Goal: Task Accomplishment & Management: Complete application form

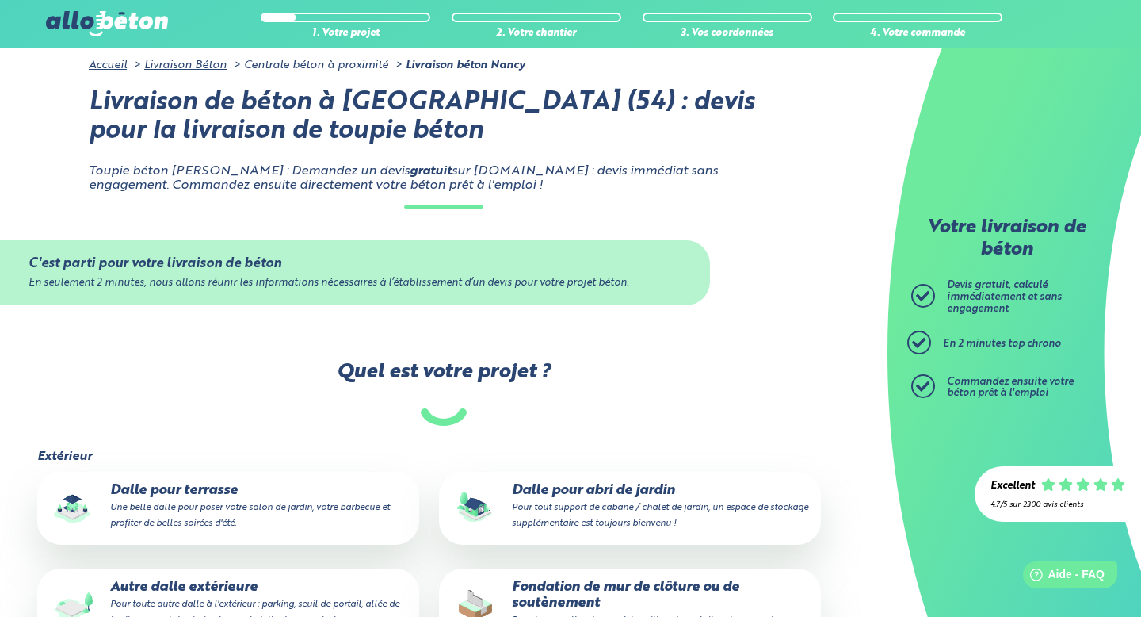
scroll to position [232, 0]
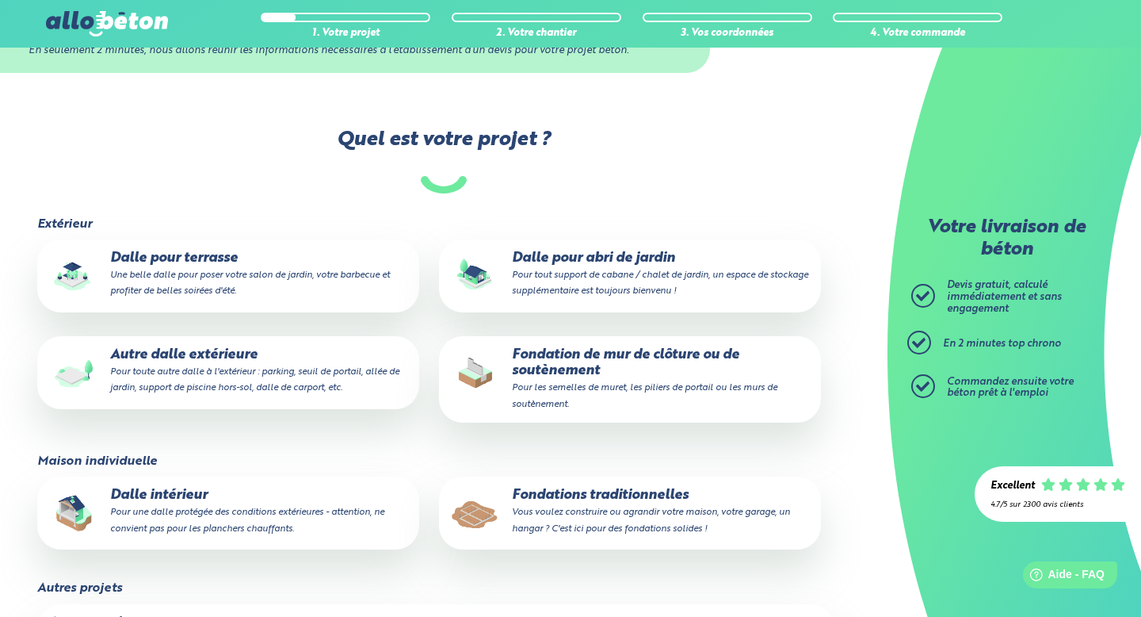
click at [540, 364] on p "Fondation de mur de clôture ou de soutènement Pour les semelles de muret, les p…" at bounding box center [630, 379] width 360 height 64
click at [0, 0] on input "Fondation de mur de clôture ou de soutènement Pour les semelles de muret, les p…" at bounding box center [0, 0] width 0 height 0
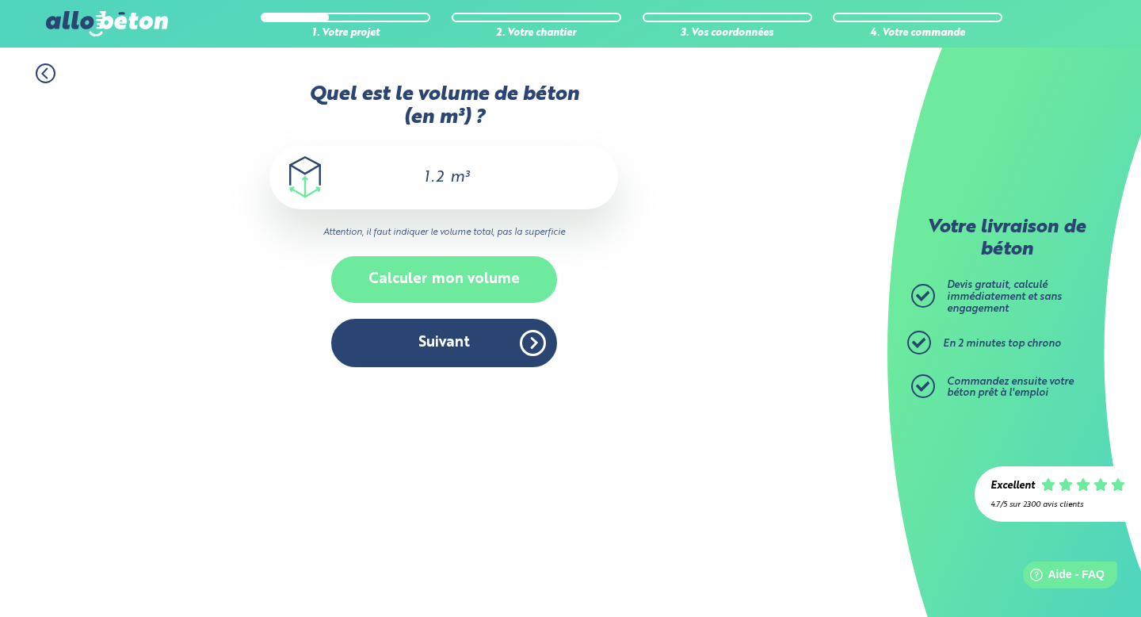
click at [449, 278] on button "Calculer mon volume" at bounding box center [444, 279] width 226 height 47
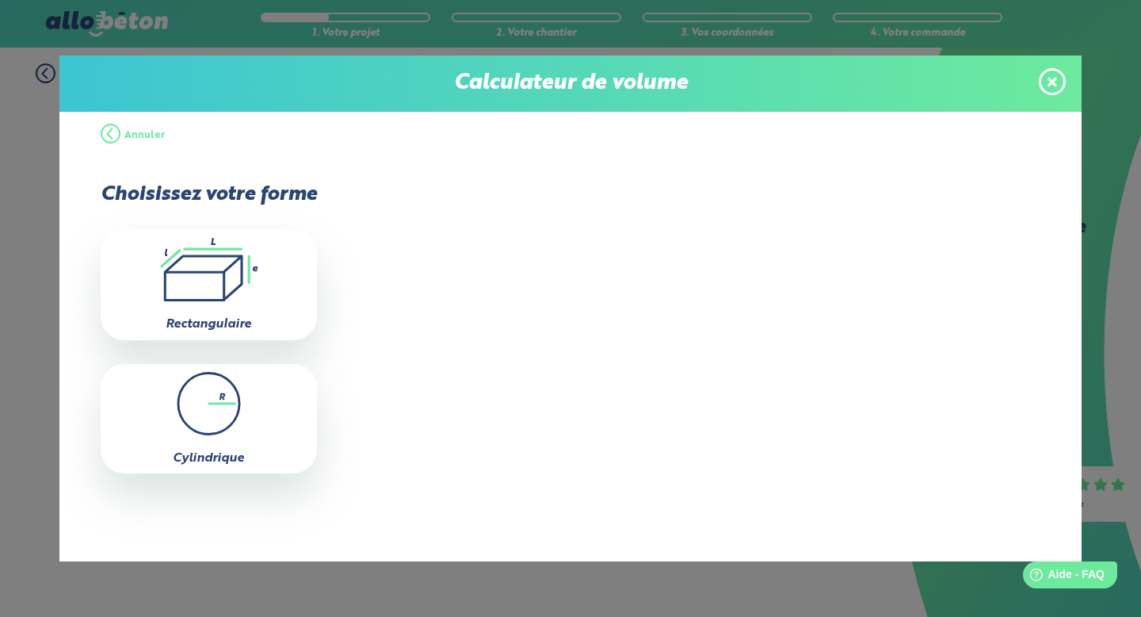
click at [247, 250] on icon ".icon-calc-rectanglea{fill:none;stroke-linecap:round;stroke-width:3px;stroke:#6…" at bounding box center [209, 269] width 200 height 63
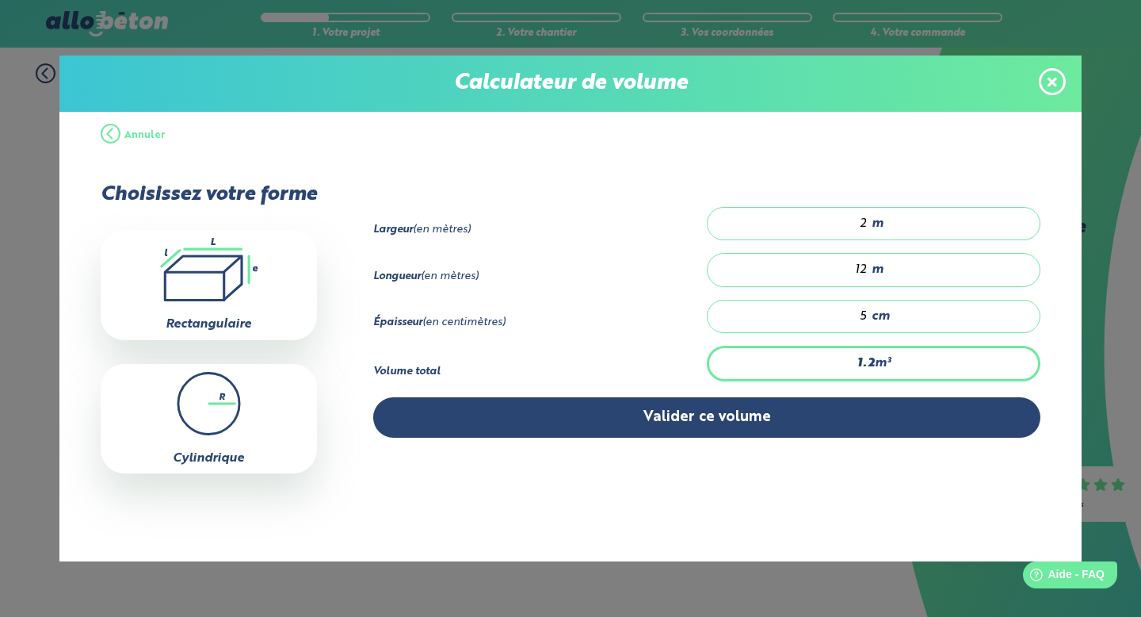
click at [867, 313] on input "5" at bounding box center [795, 316] width 144 height 16
type input "0.24"
type input "1"
type input "2.4"
type input "10"
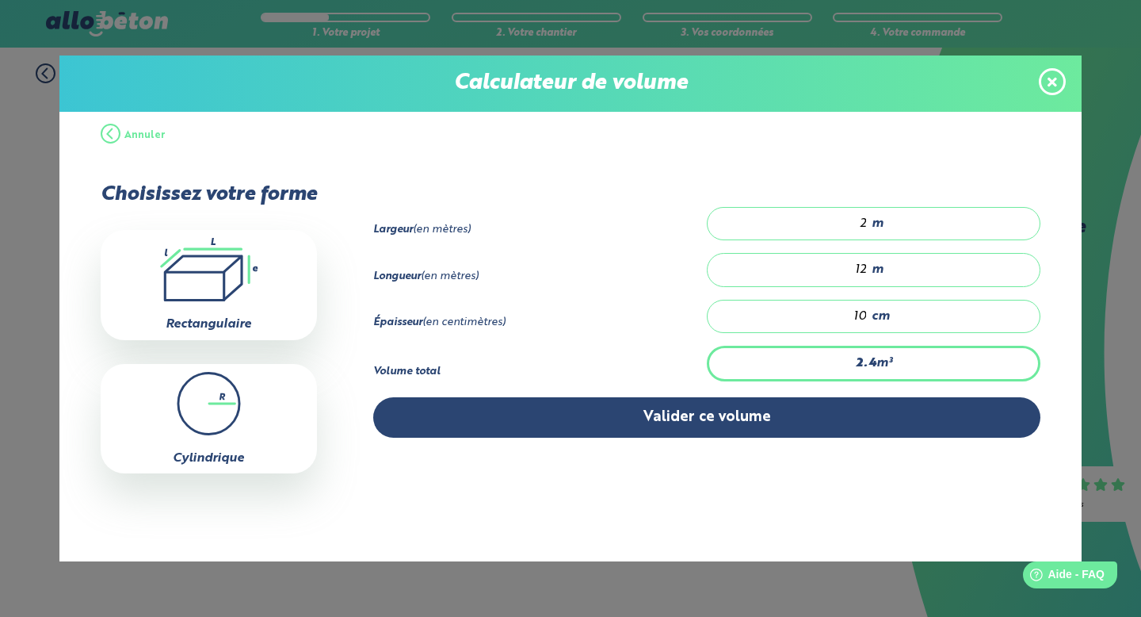
type input "24"
type input "100"
click at [868, 225] on div "2 m" at bounding box center [874, 223] width 334 height 33
type input "12"
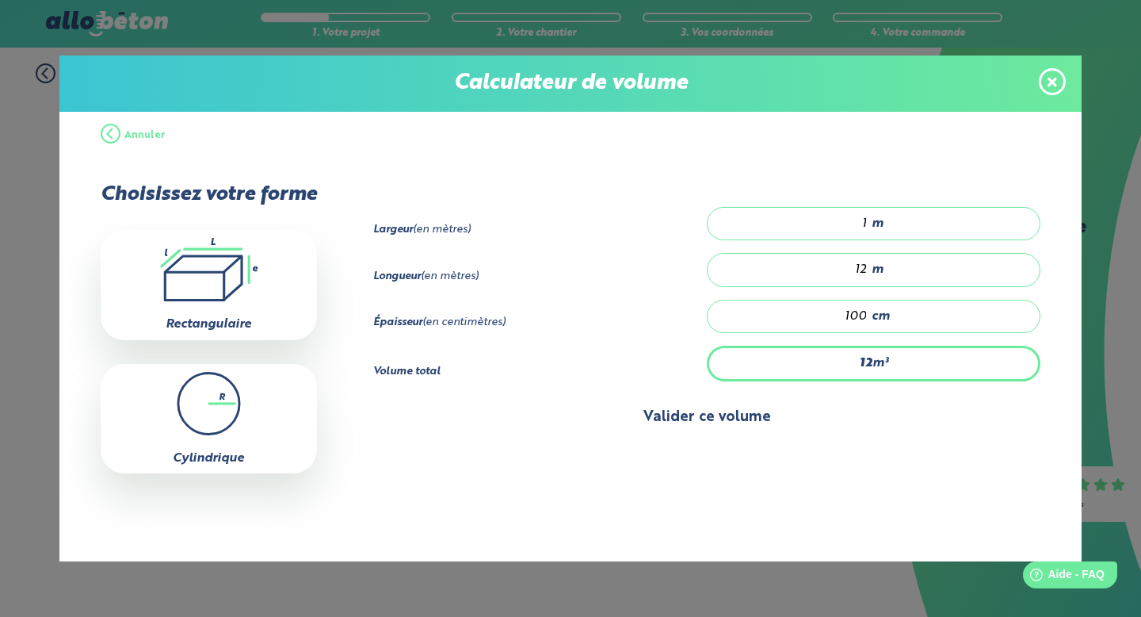
type input "1"
click at [762, 423] on button "Valider ce volume" at bounding box center [707, 417] width 668 height 40
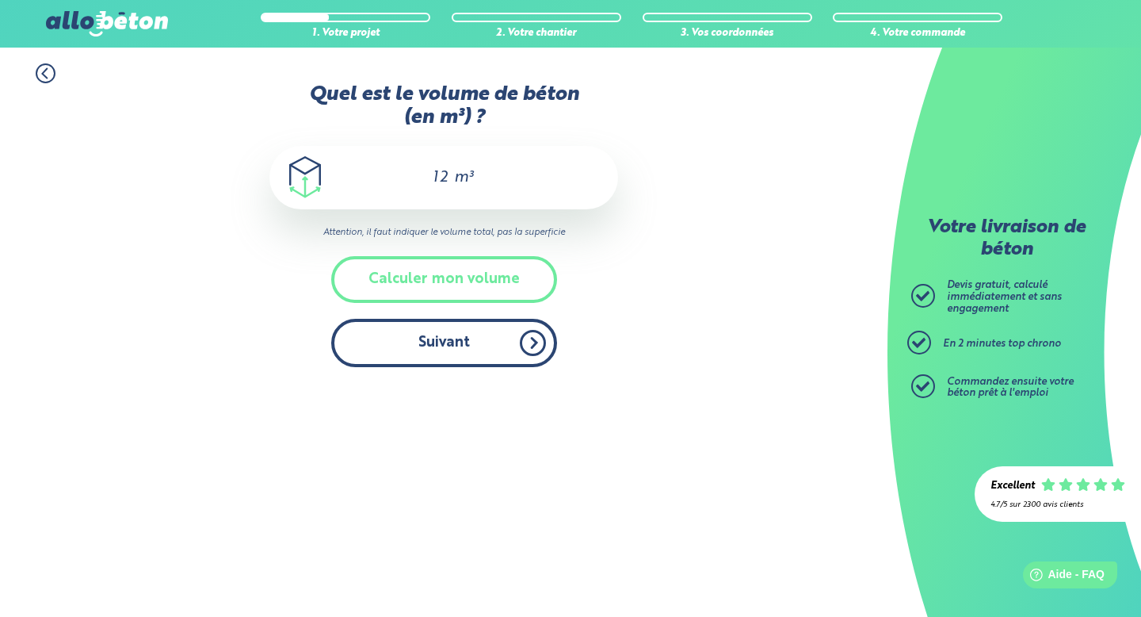
click at [471, 343] on button "Suivant" at bounding box center [444, 343] width 226 height 48
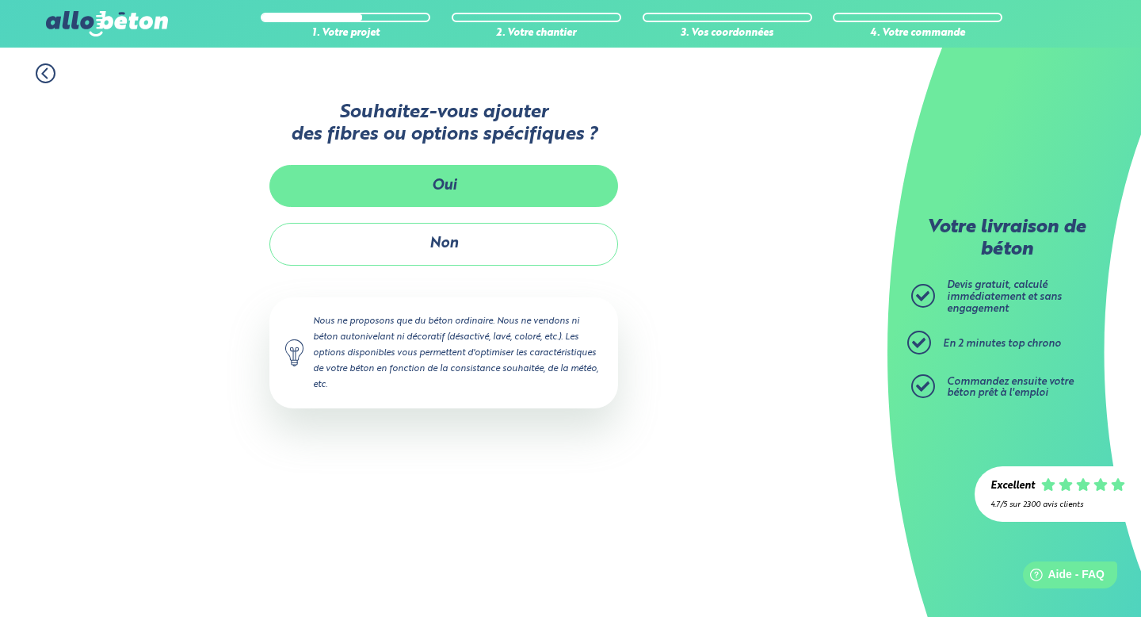
click at [431, 186] on button "Oui" at bounding box center [443, 186] width 349 height 42
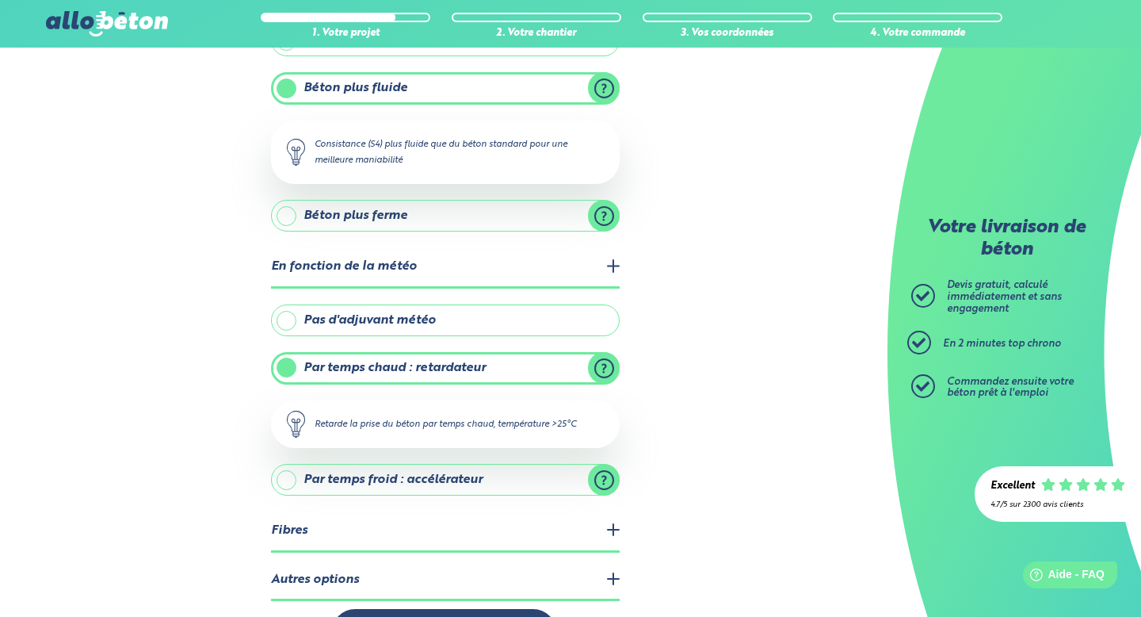
scroll to position [231, 0]
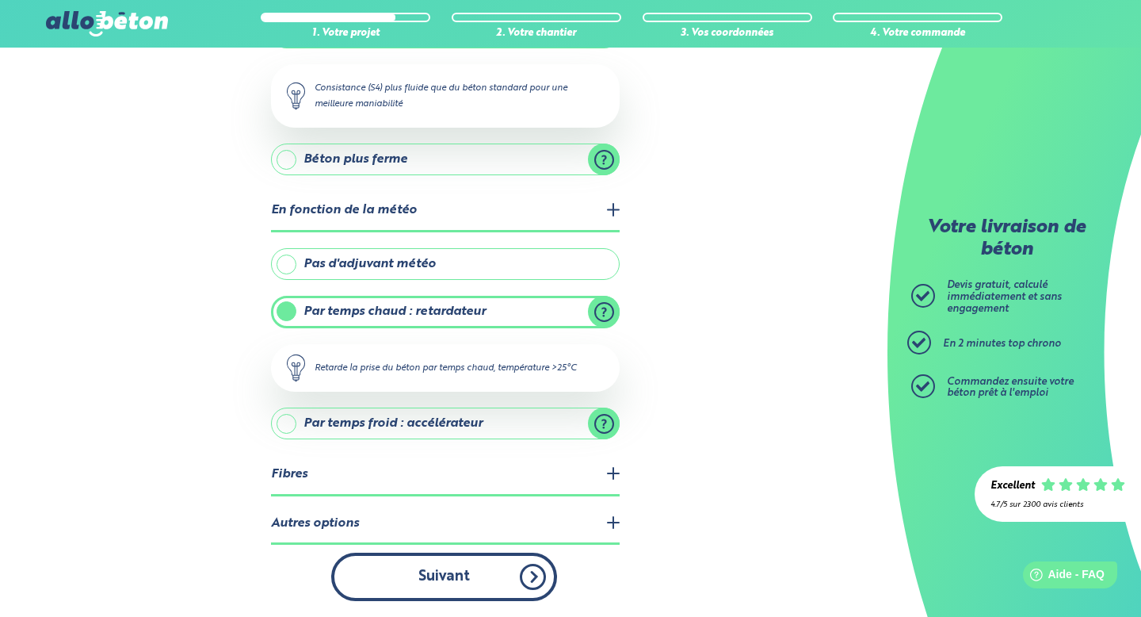
click at [461, 576] on button "Suivant" at bounding box center [444, 576] width 226 height 48
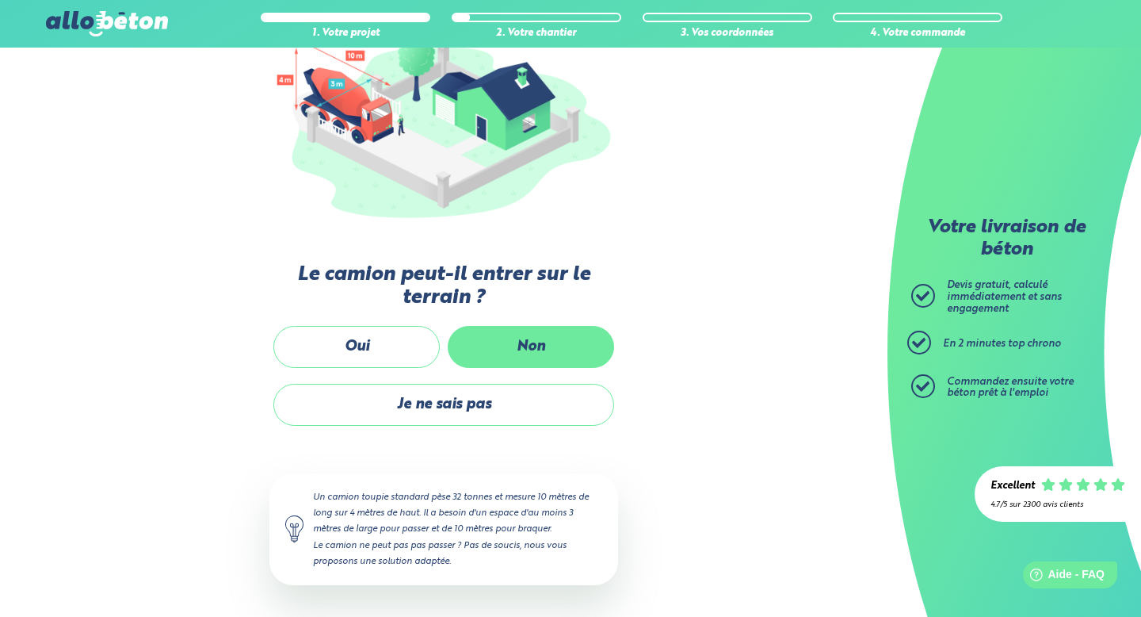
click at [482, 352] on label "Non" at bounding box center [531, 347] width 166 height 42
click at [0, 0] on input "Non" at bounding box center [0, 0] width 0 height 0
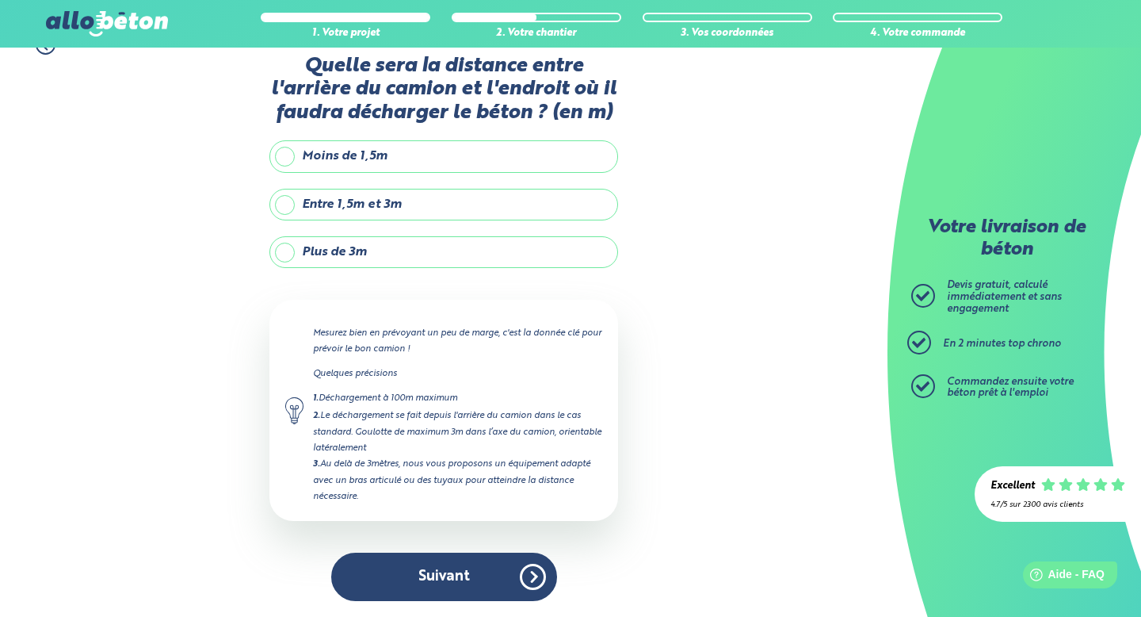
scroll to position [26, 0]
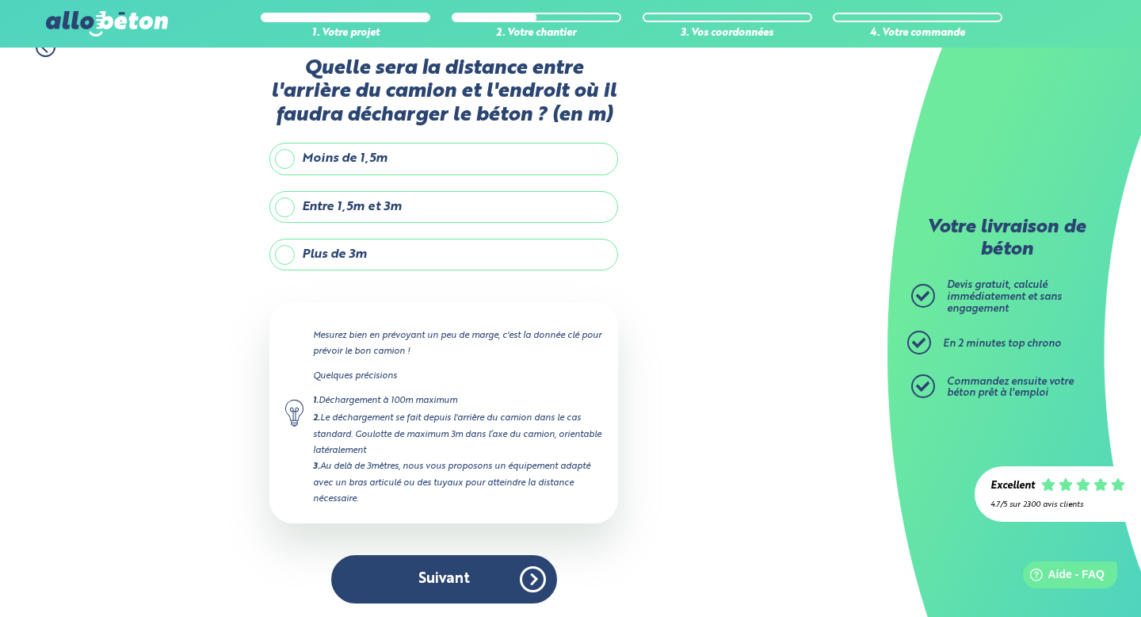
click at [284, 249] on label "Plus de 3m" at bounding box center [443, 255] width 349 height 32
click at [0, 0] on input "Plus de 3m" at bounding box center [0, 0] width 0 height 0
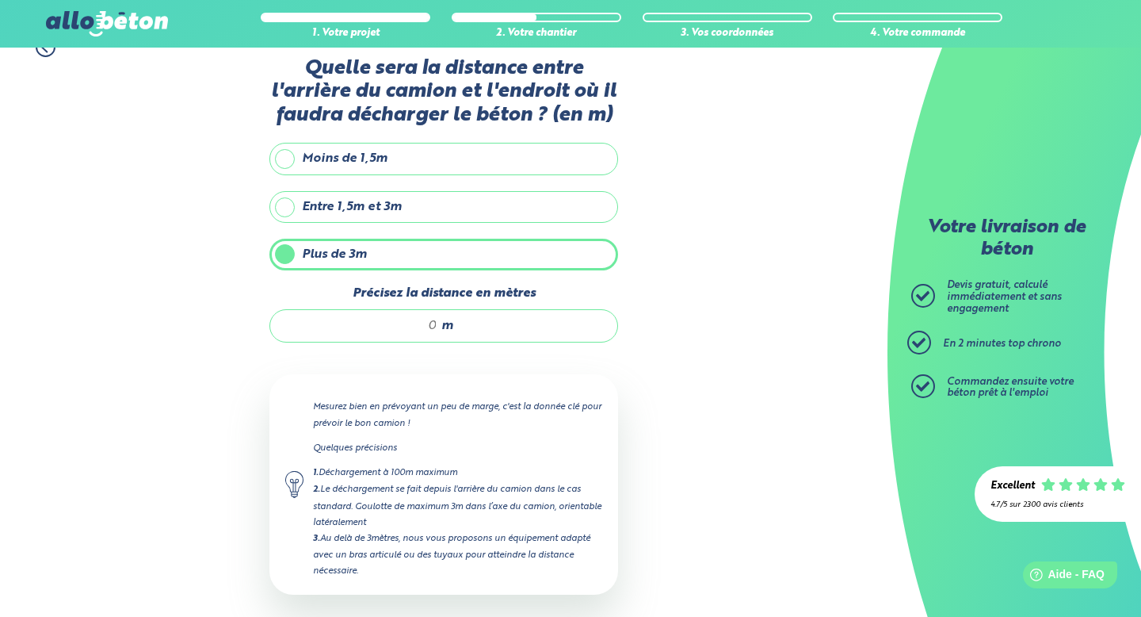
scroll to position [97, 0]
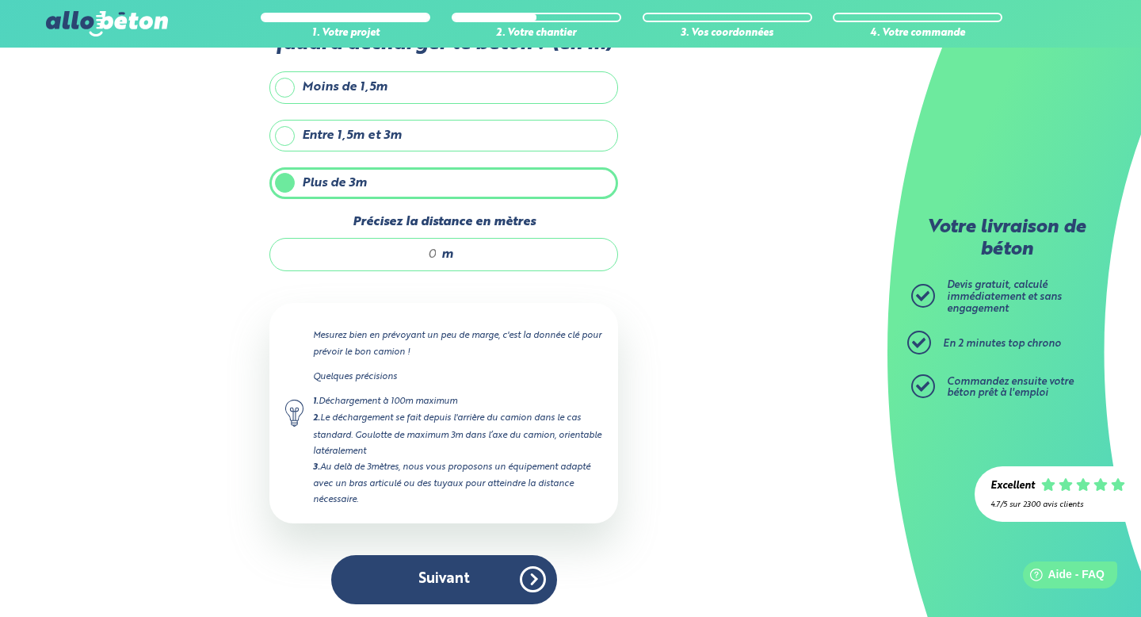
drag, startPoint x: 433, startPoint y: 253, endPoint x: 398, endPoint y: 251, distance: 34.9
click at [398, 251] on input "Précisez la distance en mètres" at bounding box center [361, 254] width 151 height 16
type input "6"
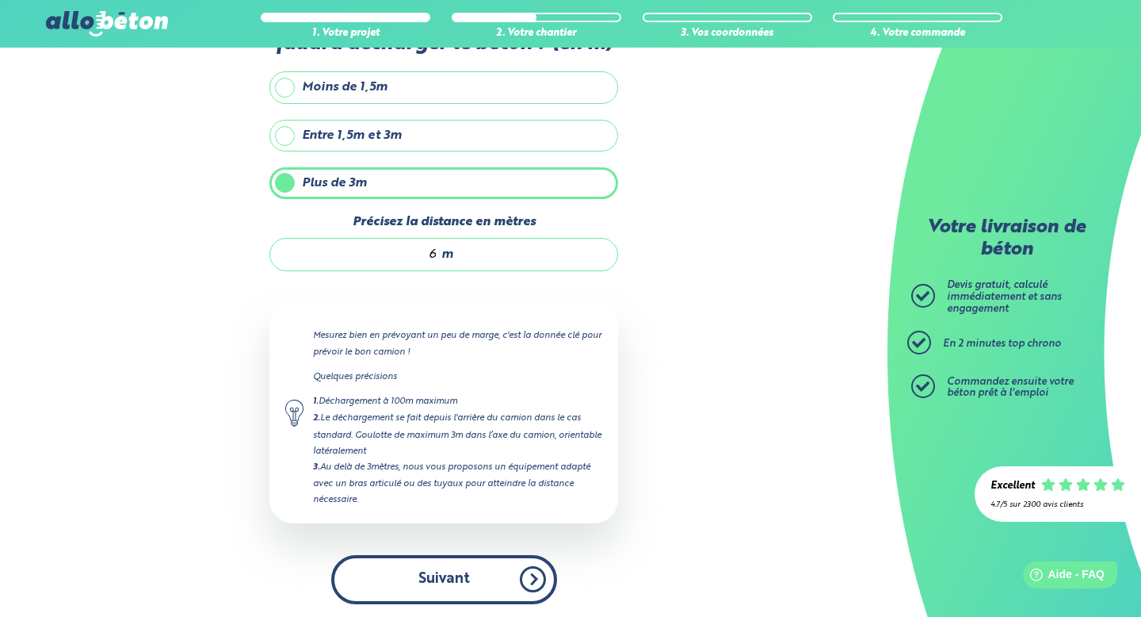
click at [456, 577] on button "Suivant" at bounding box center [444, 579] width 226 height 48
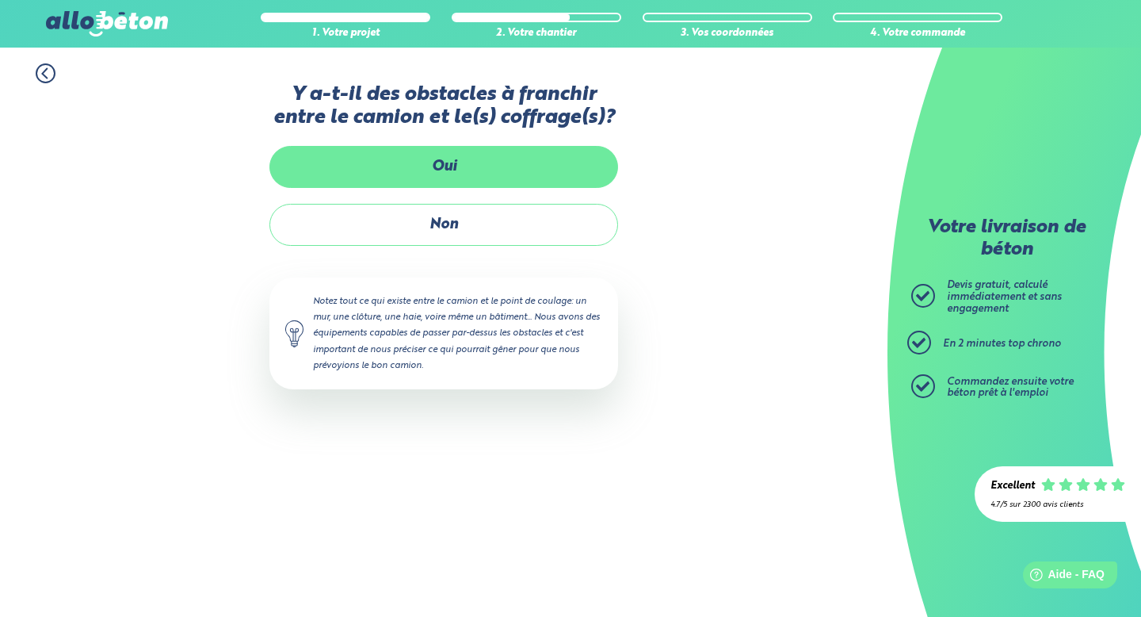
click at [476, 166] on label "Oui" at bounding box center [443, 167] width 349 height 42
click at [0, 0] on input "Oui" at bounding box center [0, 0] width 0 height 0
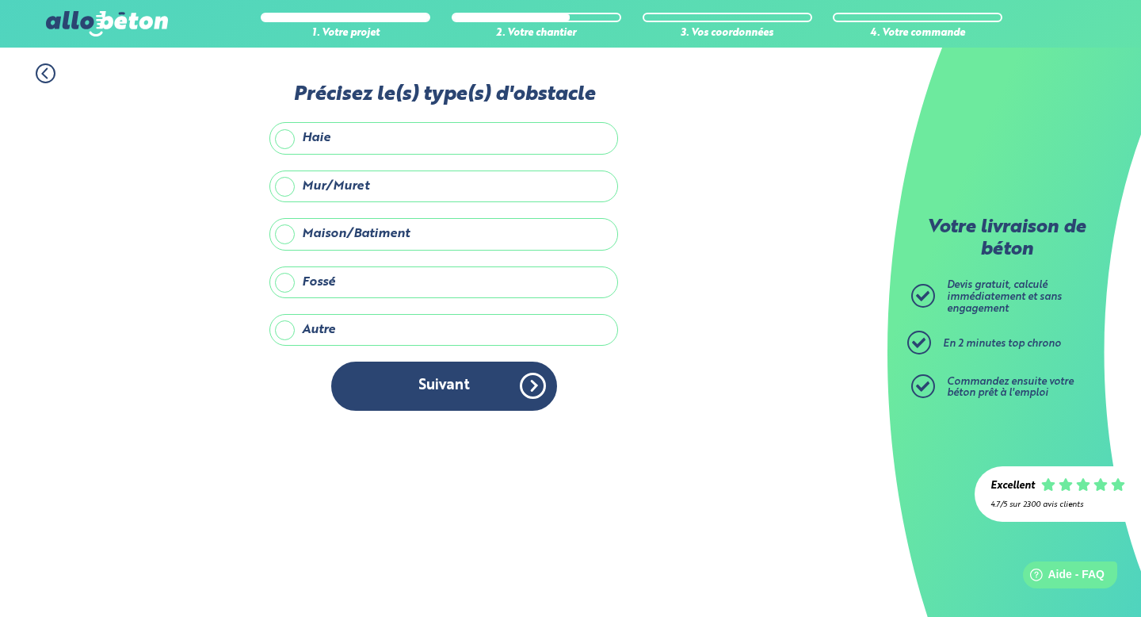
click at [281, 189] on label "Mur/Muret" at bounding box center [443, 186] width 349 height 32
click at [0, 0] on input "Mur/Muret" at bounding box center [0, 0] width 0 height 0
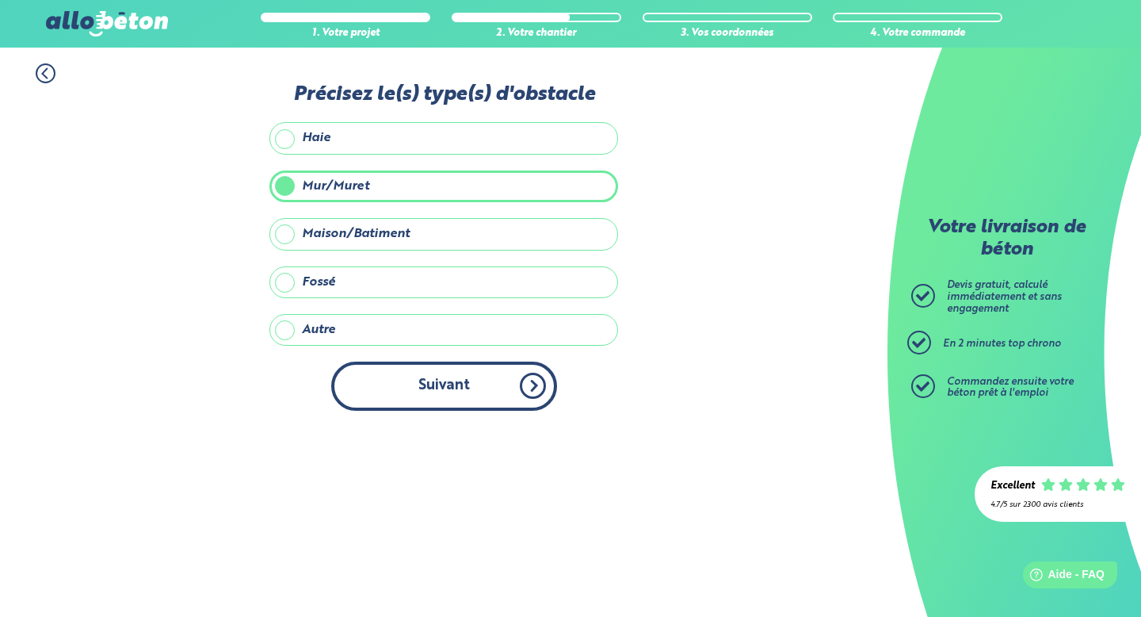
click at [415, 382] on button "Suivant" at bounding box center [444, 385] width 226 height 48
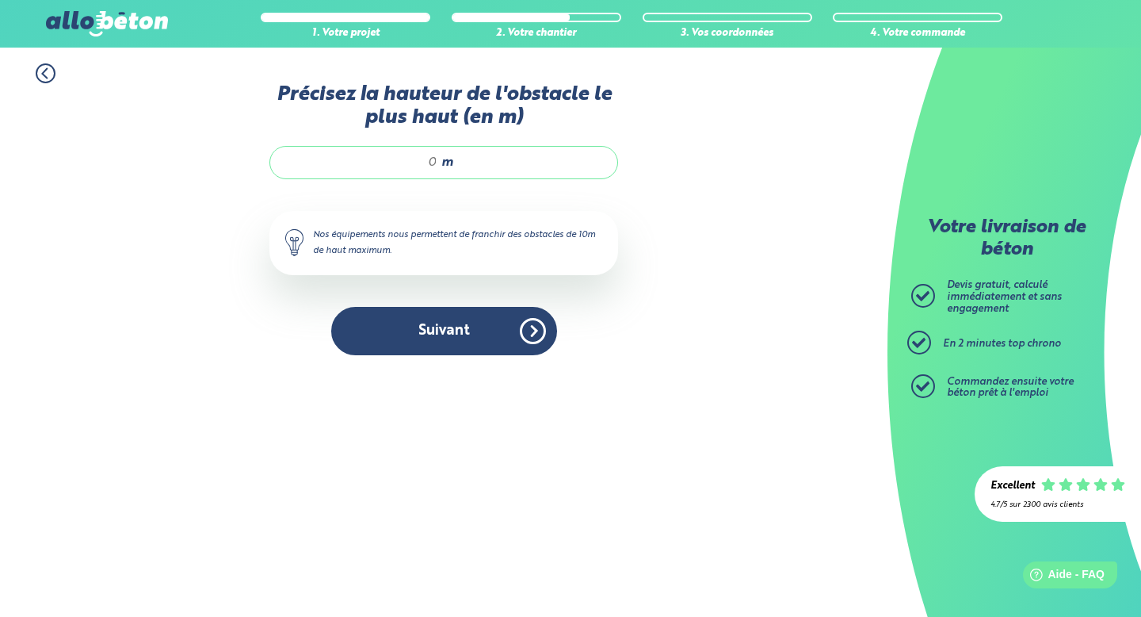
drag, startPoint x: 426, startPoint y: 160, endPoint x: 438, endPoint y: 160, distance: 12.7
click at [438, 160] on div "m" at bounding box center [443, 162] width 349 height 33
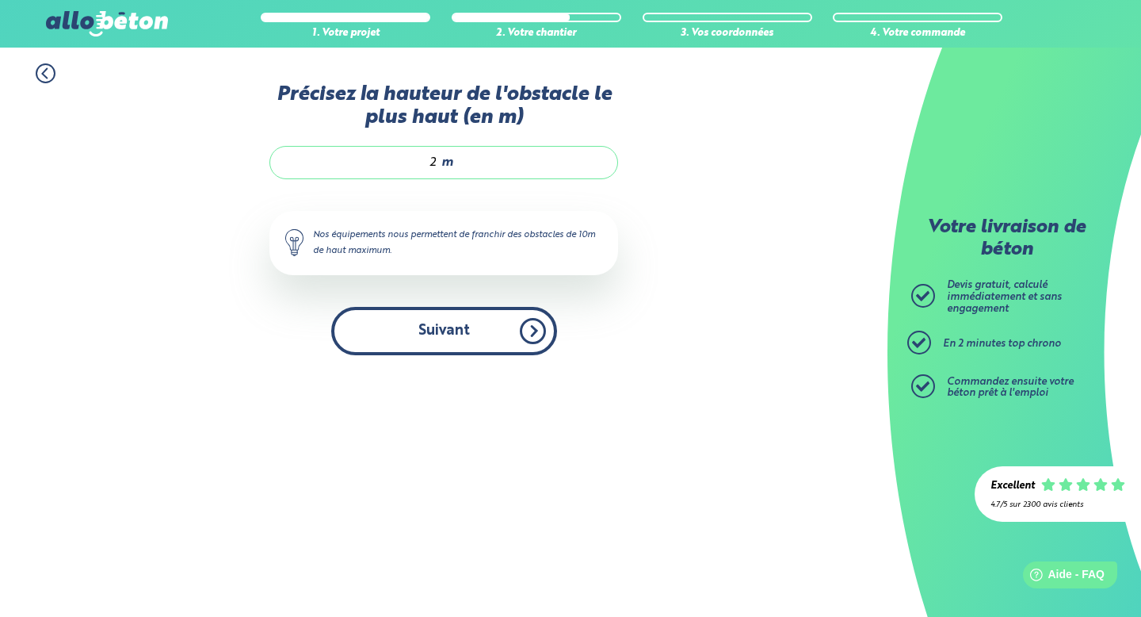
type input "2"
click at [419, 336] on button "Suivant" at bounding box center [444, 331] width 226 height 48
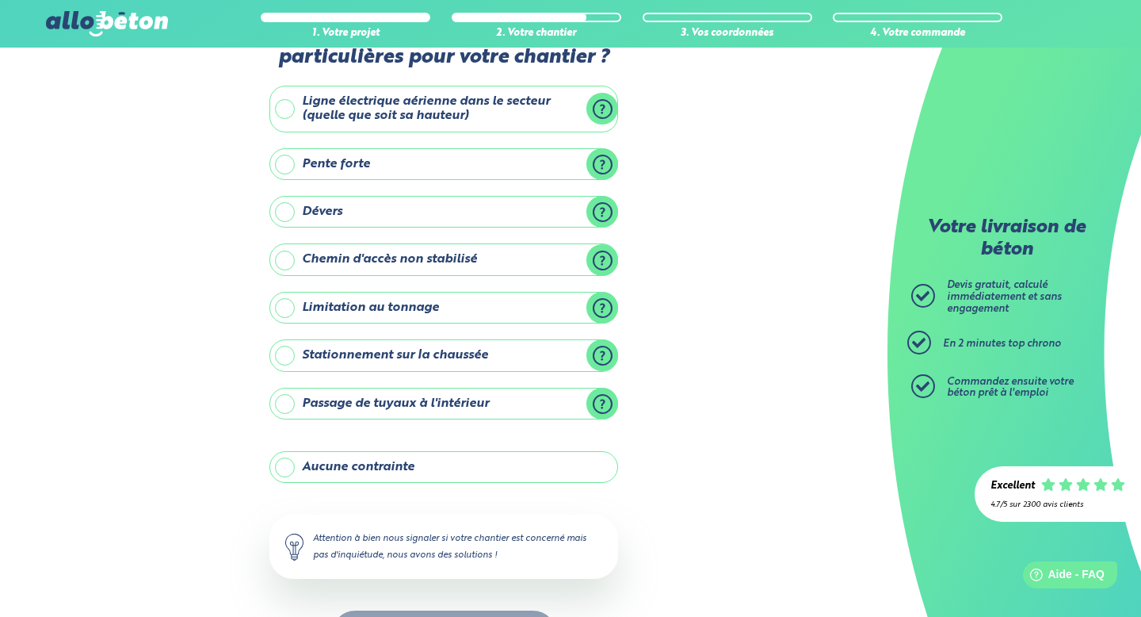
scroll to position [59, 0]
click at [290, 163] on label "Pente forte" at bounding box center [443, 165] width 349 height 32
click at [0, 0] on input "Pente forte" at bounding box center [0, 0] width 0 height 0
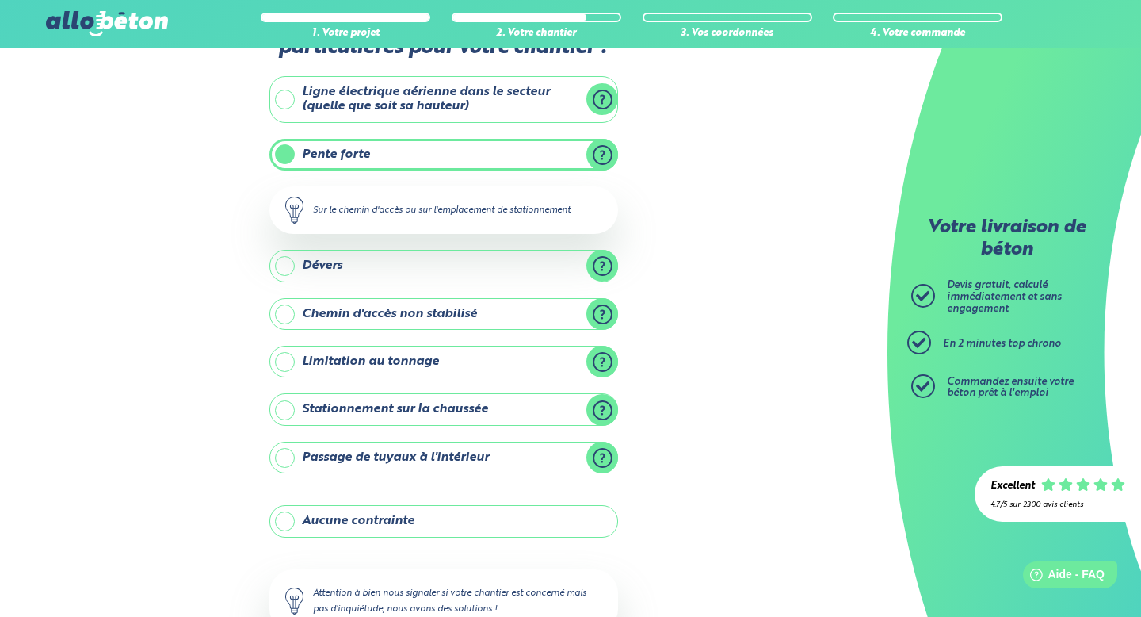
scroll to position [76, 0]
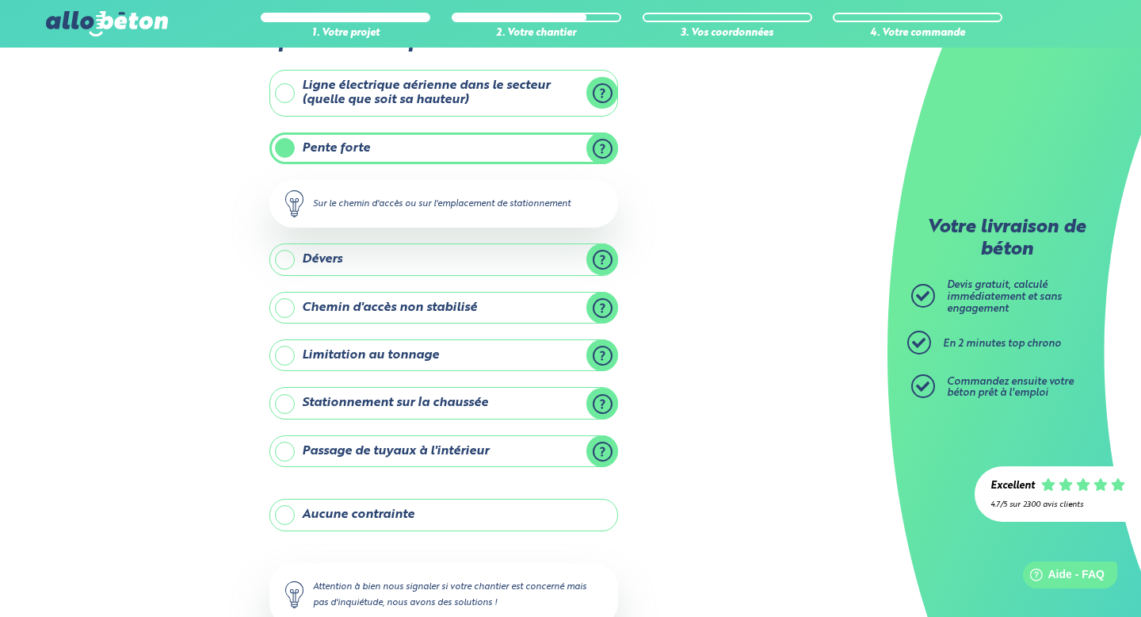
click at [291, 266] on label "Dévers" at bounding box center [443, 259] width 349 height 32
click at [0, 0] on input "Dévers" at bounding box center [0, 0] width 0 height 0
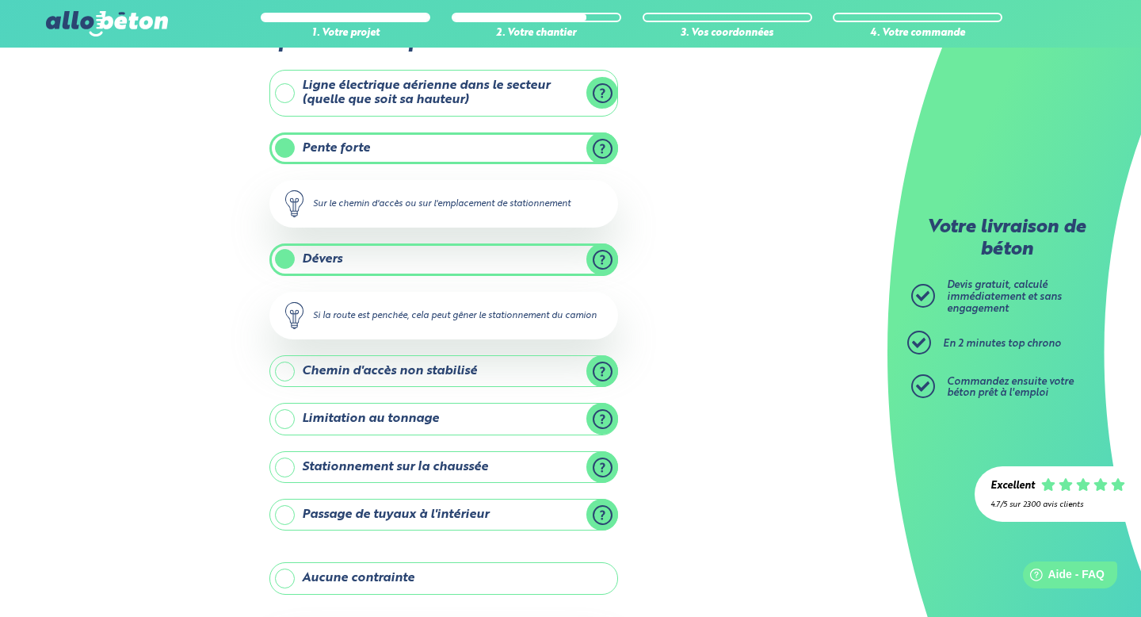
click at [288, 259] on label "Dévers" at bounding box center [443, 259] width 349 height 32
click at [0, 0] on input "Dévers" at bounding box center [0, 0] width 0 height 0
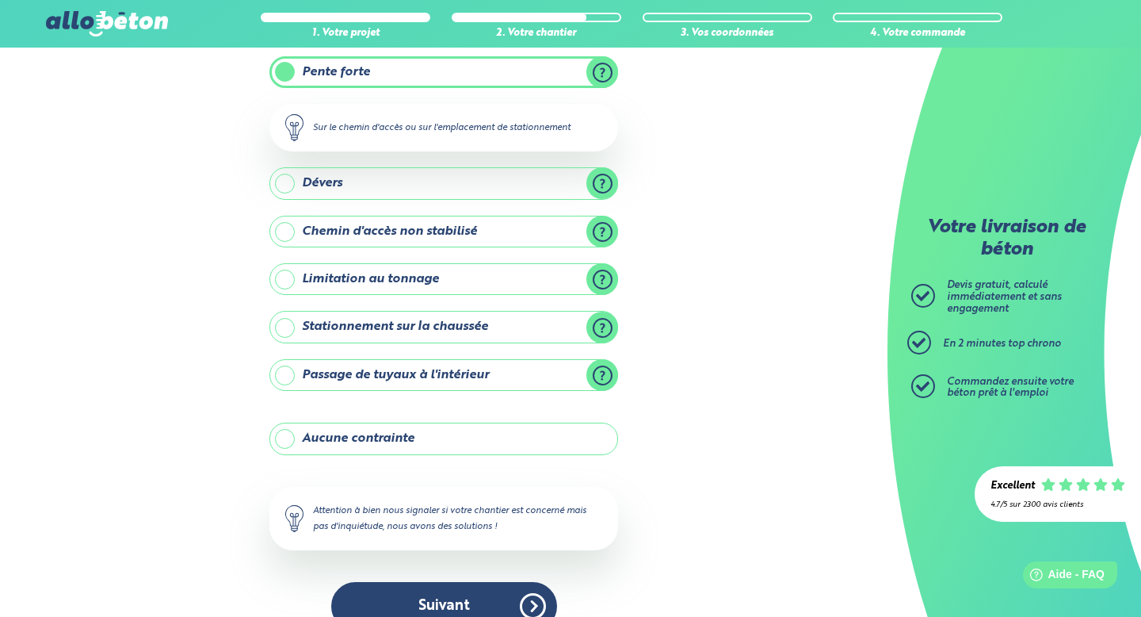
scroll to position [181, 0]
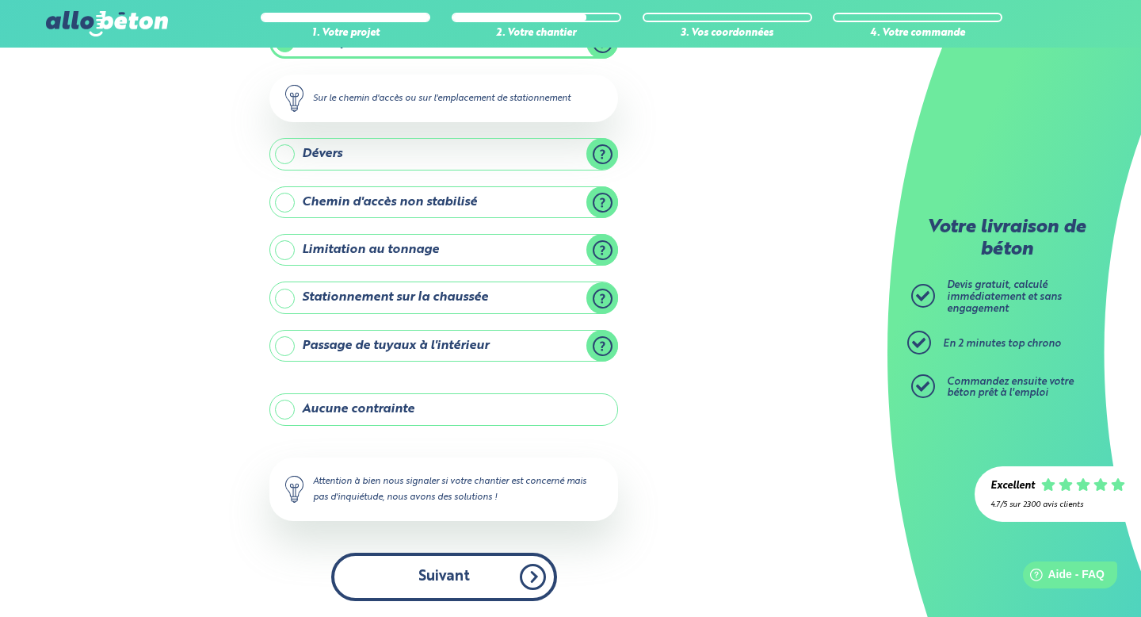
click at [471, 580] on button "Suivant" at bounding box center [444, 576] width 226 height 48
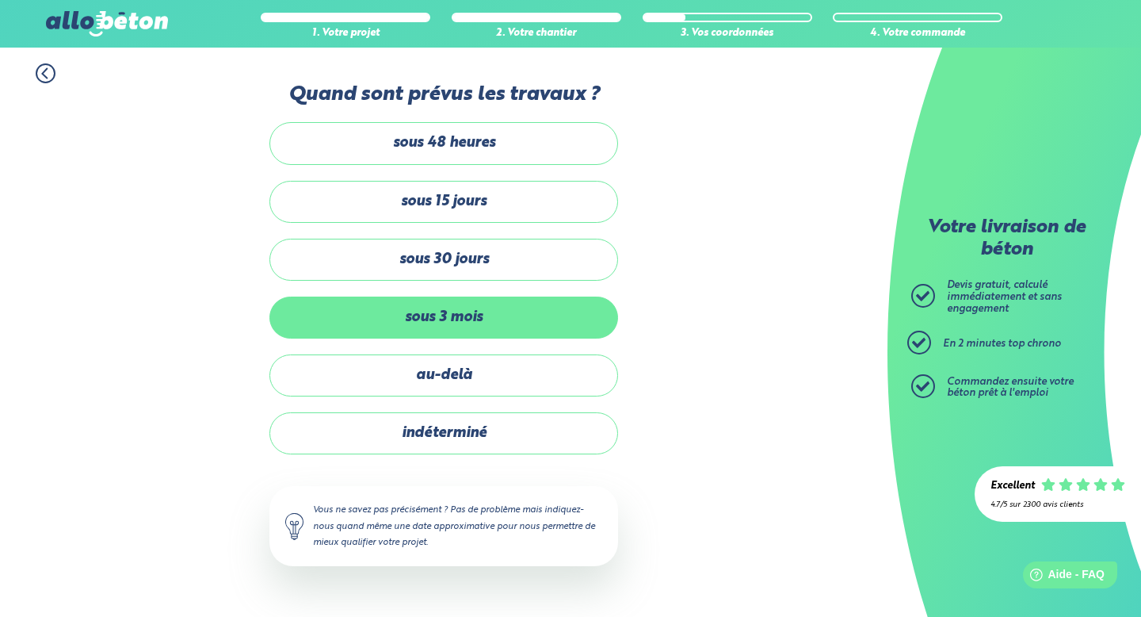
click at [541, 318] on label "sous 3 mois" at bounding box center [443, 317] width 349 height 42
click at [0, 0] on input "sous 3 mois" at bounding box center [0, 0] width 0 height 0
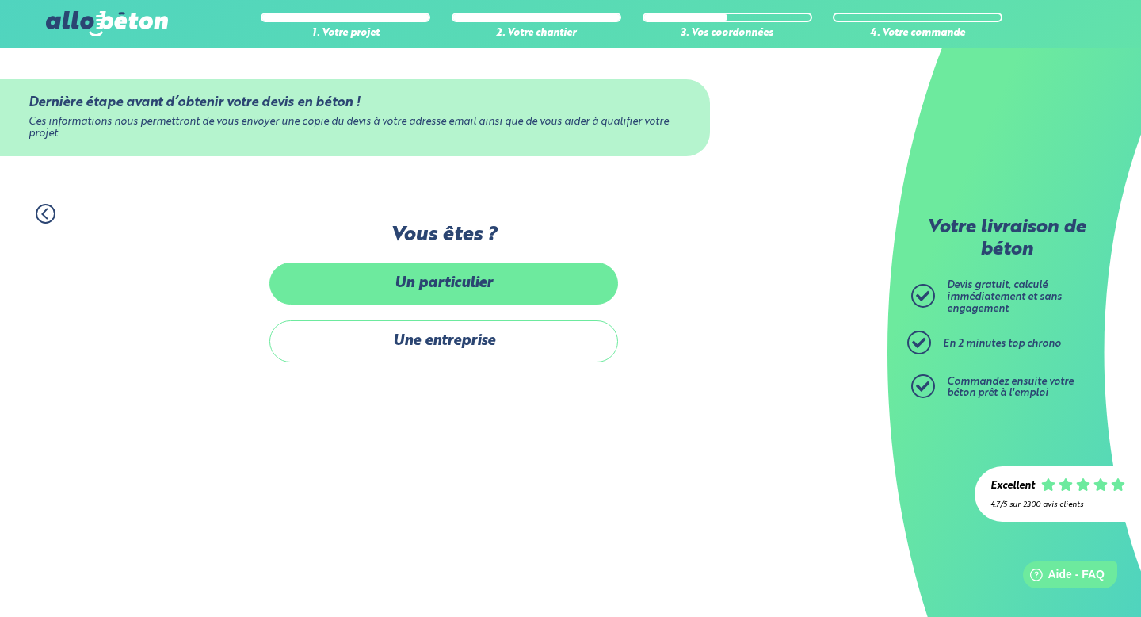
click at [518, 286] on label "Un particulier" at bounding box center [443, 283] width 349 height 42
click at [0, 0] on input "Un particulier" at bounding box center [0, 0] width 0 height 0
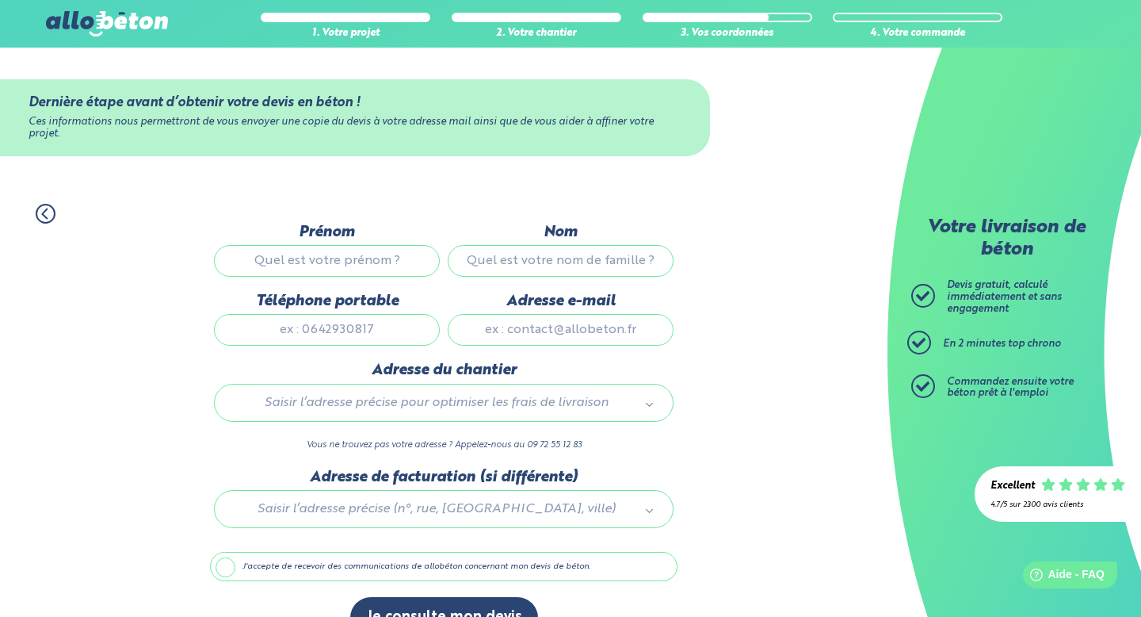
click at [375, 265] on input "Prénom" at bounding box center [327, 261] width 226 height 32
type input "Alexis"
type input "Steiner"
type input "0673581254"
type input "alexis.steiner@zebram.fr"
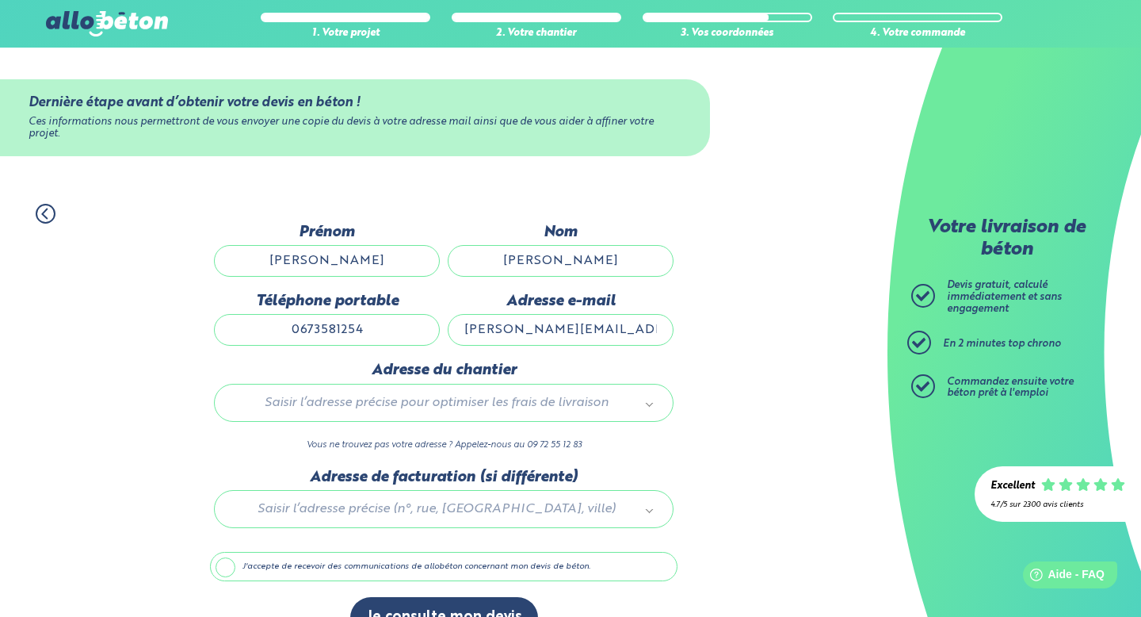
type input "145 rue de la colline"
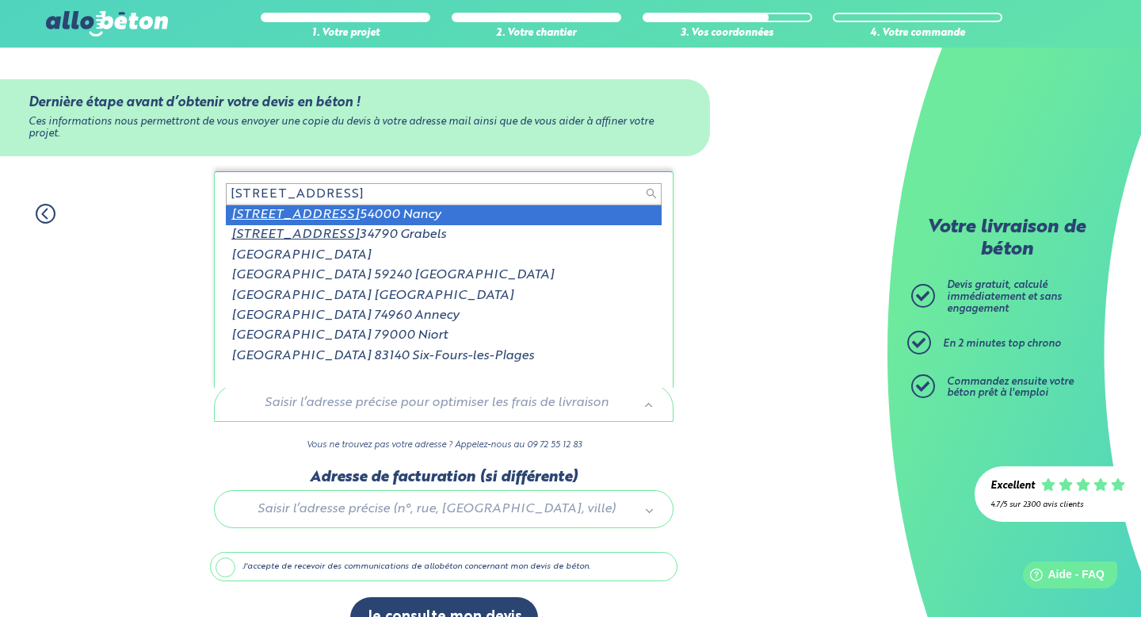
drag, startPoint x: 572, startPoint y: 334, endPoint x: 453, endPoint y: 216, distance: 167.0
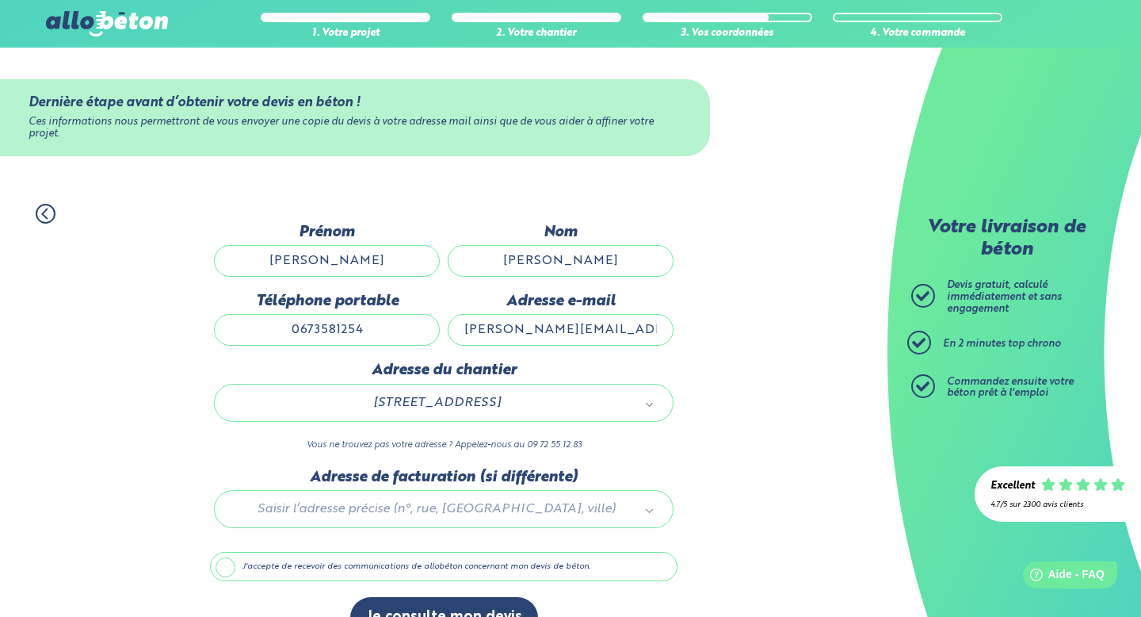
click at [557, 342] on input "alexis.steiner@zebram.fr" at bounding box center [561, 330] width 226 height 32
type input "steineralexis@yahoo.fr"
click at [716, 363] on div "1. Votre projet 2. Votre chantier 3. Vos coordonnées 4. Votre commande Dernière…" at bounding box center [444, 421] width 888 height 466
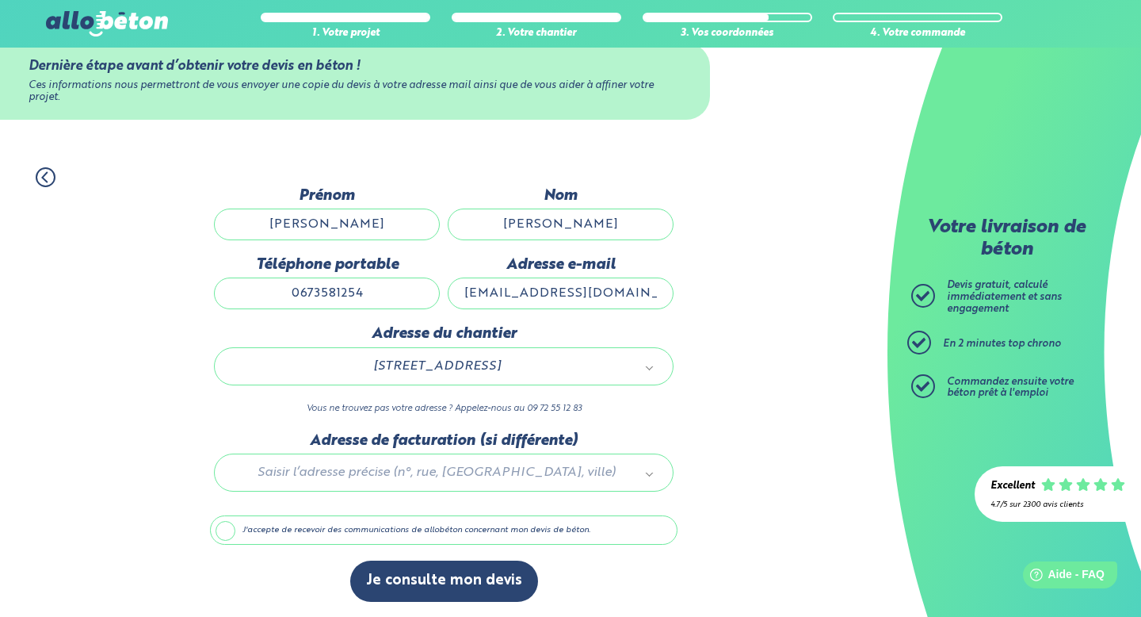
click at [223, 533] on label "J'accepte de recevoir des communications de allobéton concernant mon devis de b…" at bounding box center [444, 530] width 468 height 30
click at [0, 0] on input "J'accepte de recevoir des communications de allobéton concernant mon devis de b…" at bounding box center [0, 0] width 0 height 0
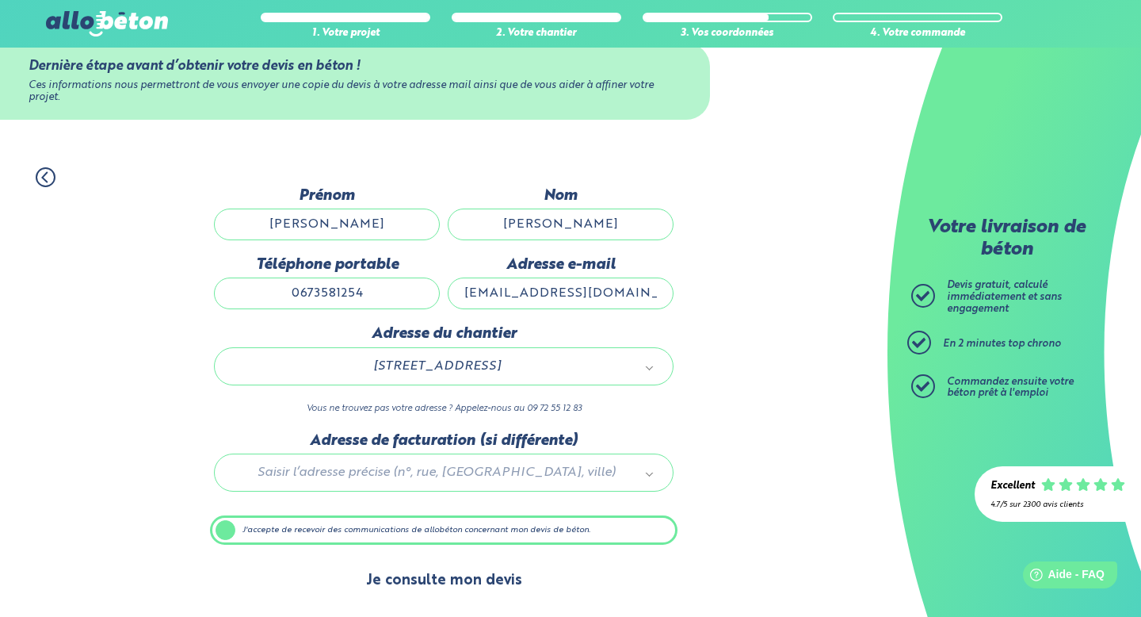
click at [424, 576] on button "Je consulte mon devis" at bounding box center [444, 580] width 188 height 40
